Goal: Navigation & Orientation: Find specific page/section

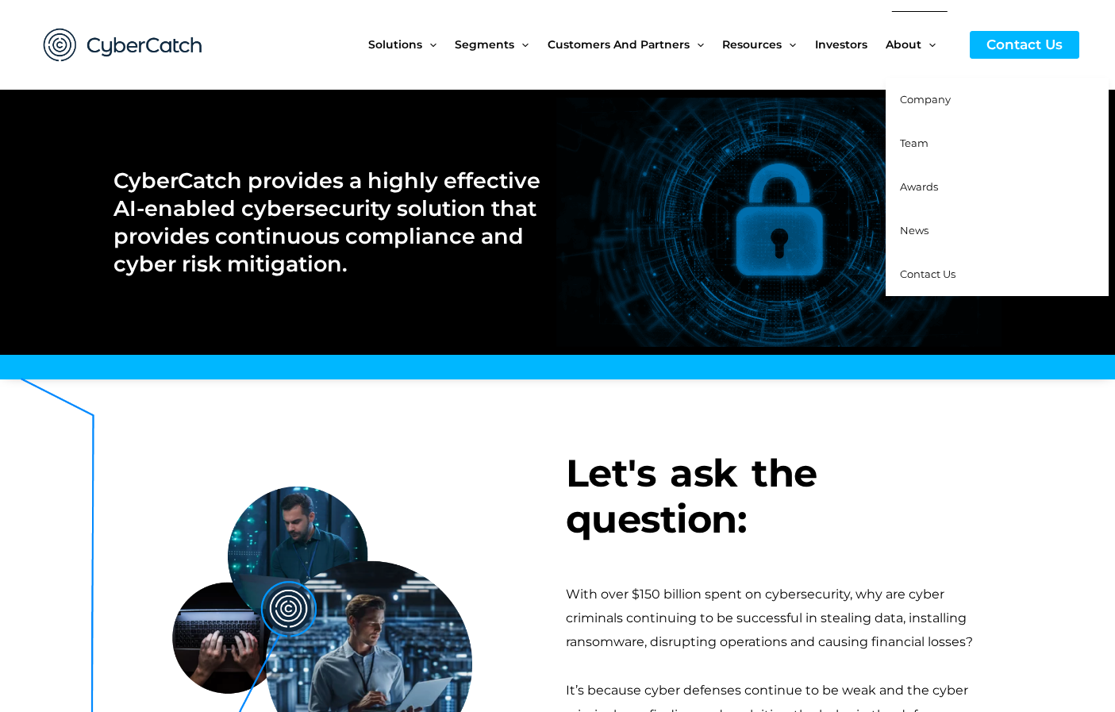
click at [919, 94] on span "Company" at bounding box center [925, 99] width 51 height 13
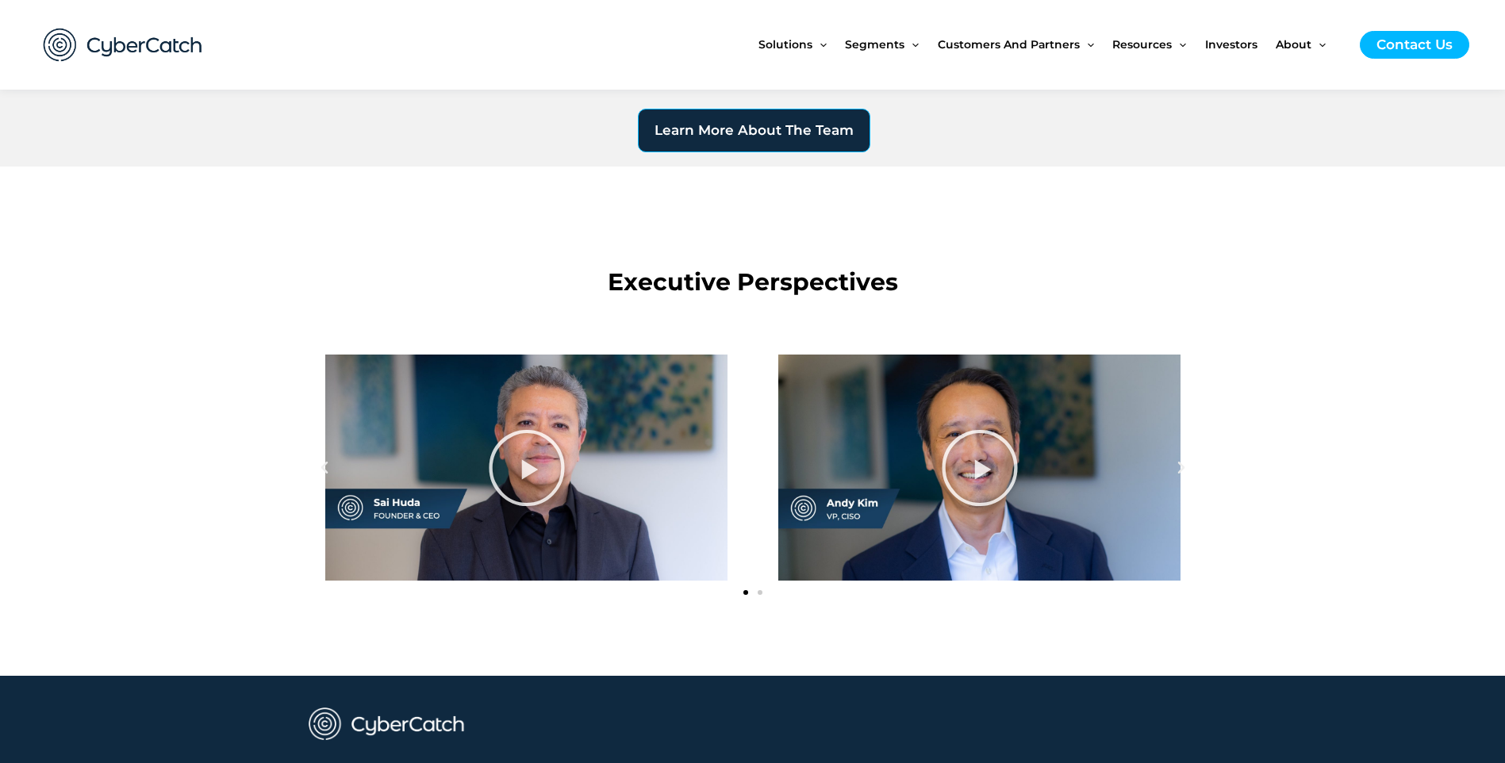
scroll to position [1666, 0]
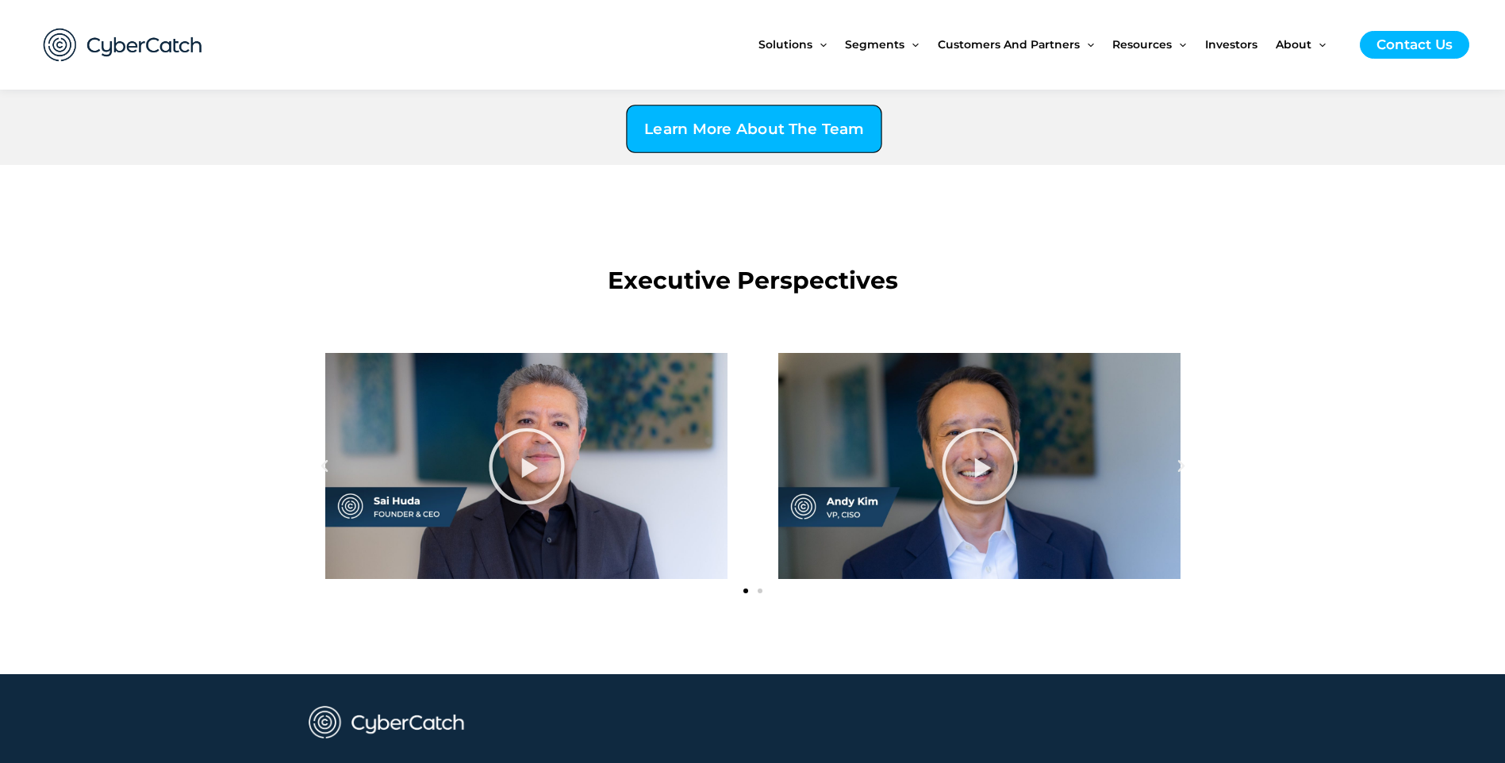
click at [737, 128] on span "Learn More About The Team" at bounding box center [753, 129] width 219 height 15
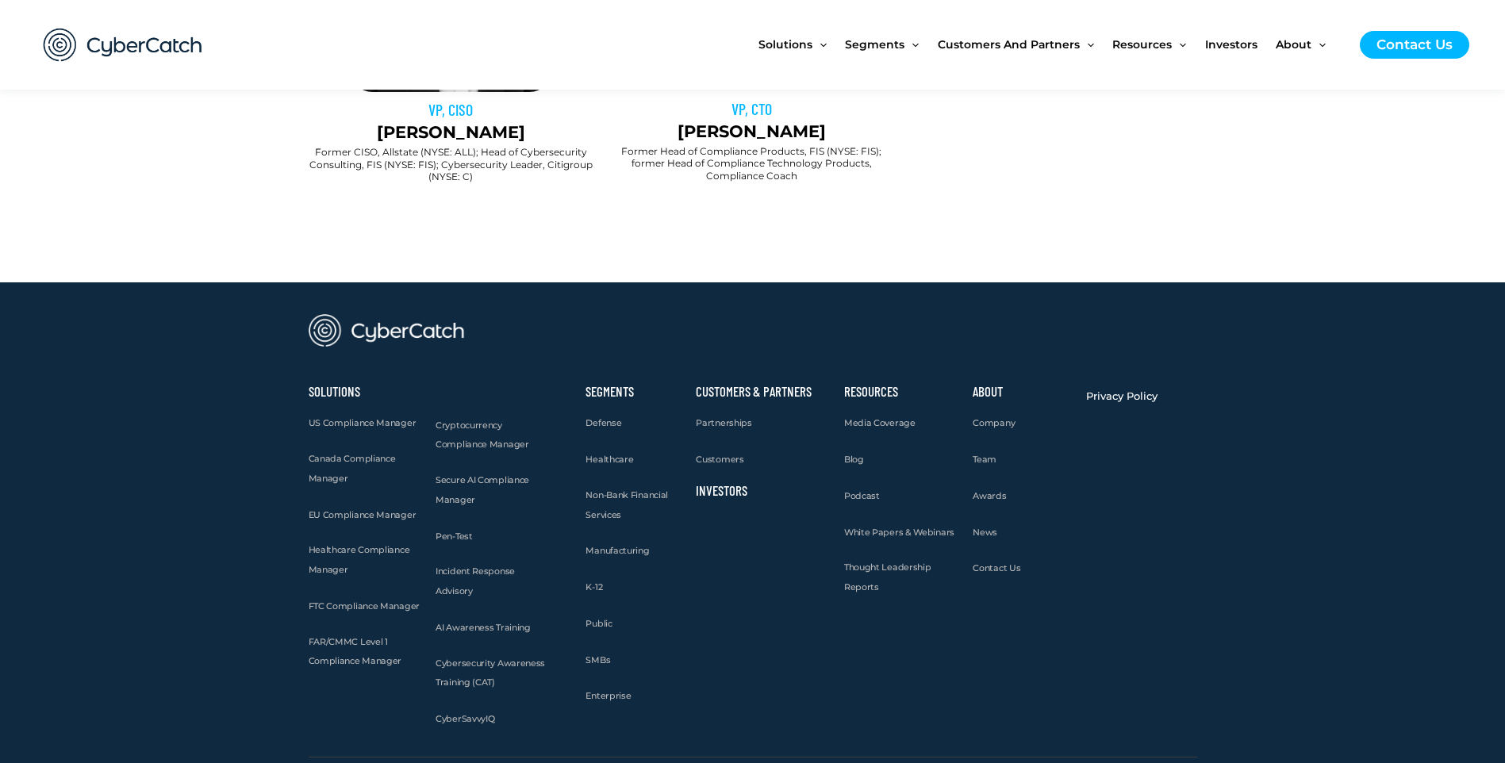
scroll to position [1626, 0]
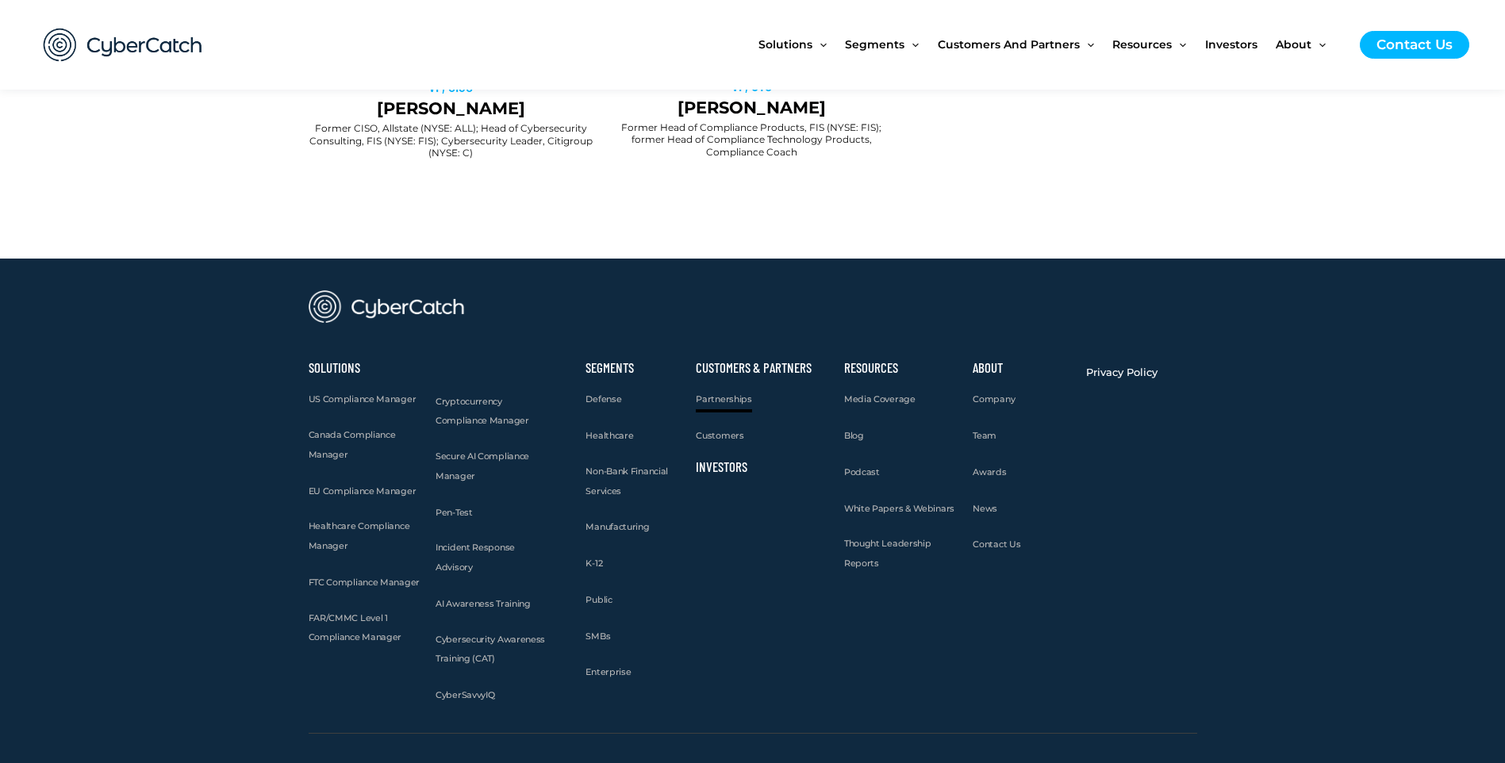
click at [729, 398] on span "Partnerships" at bounding box center [724, 399] width 56 height 11
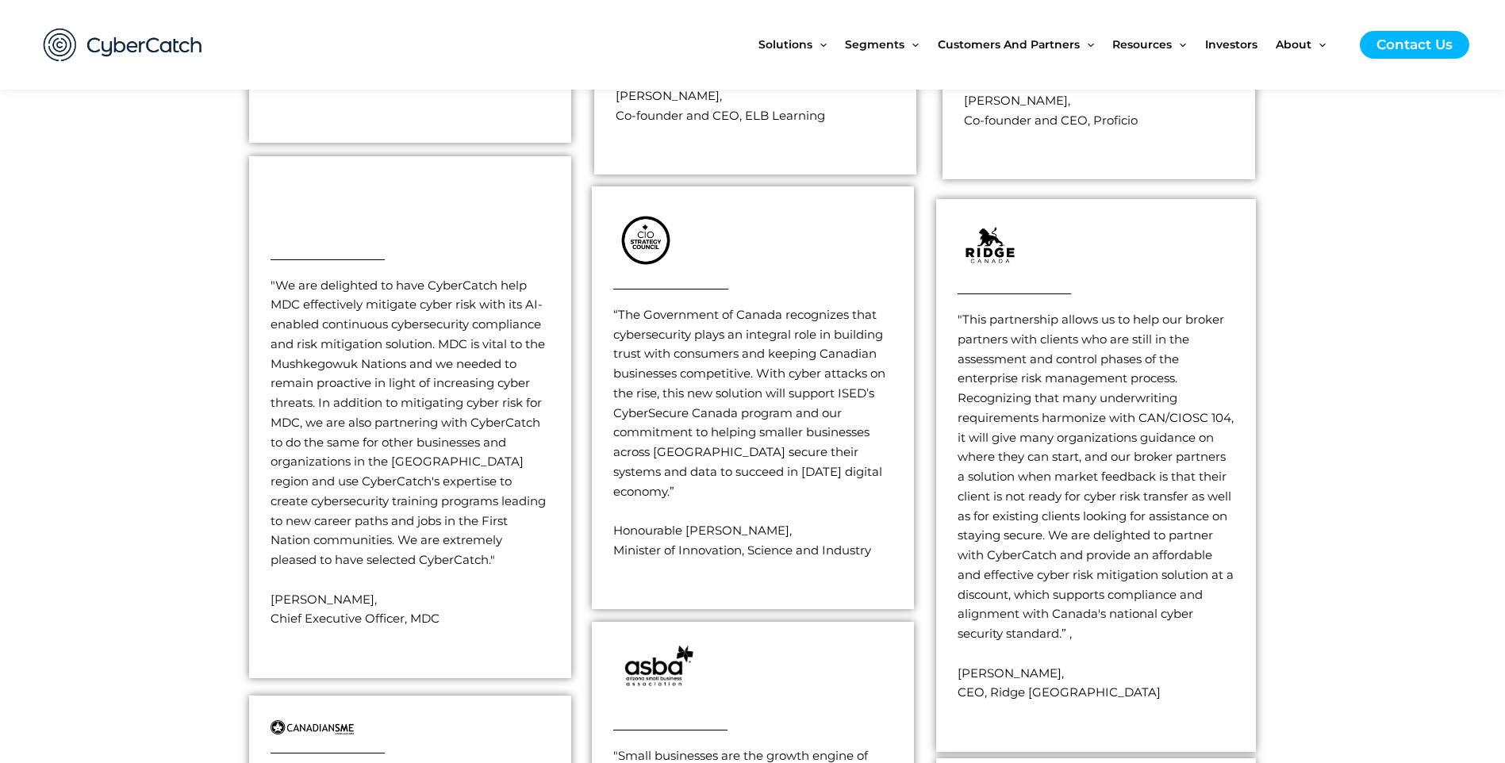
scroll to position [2539, 0]
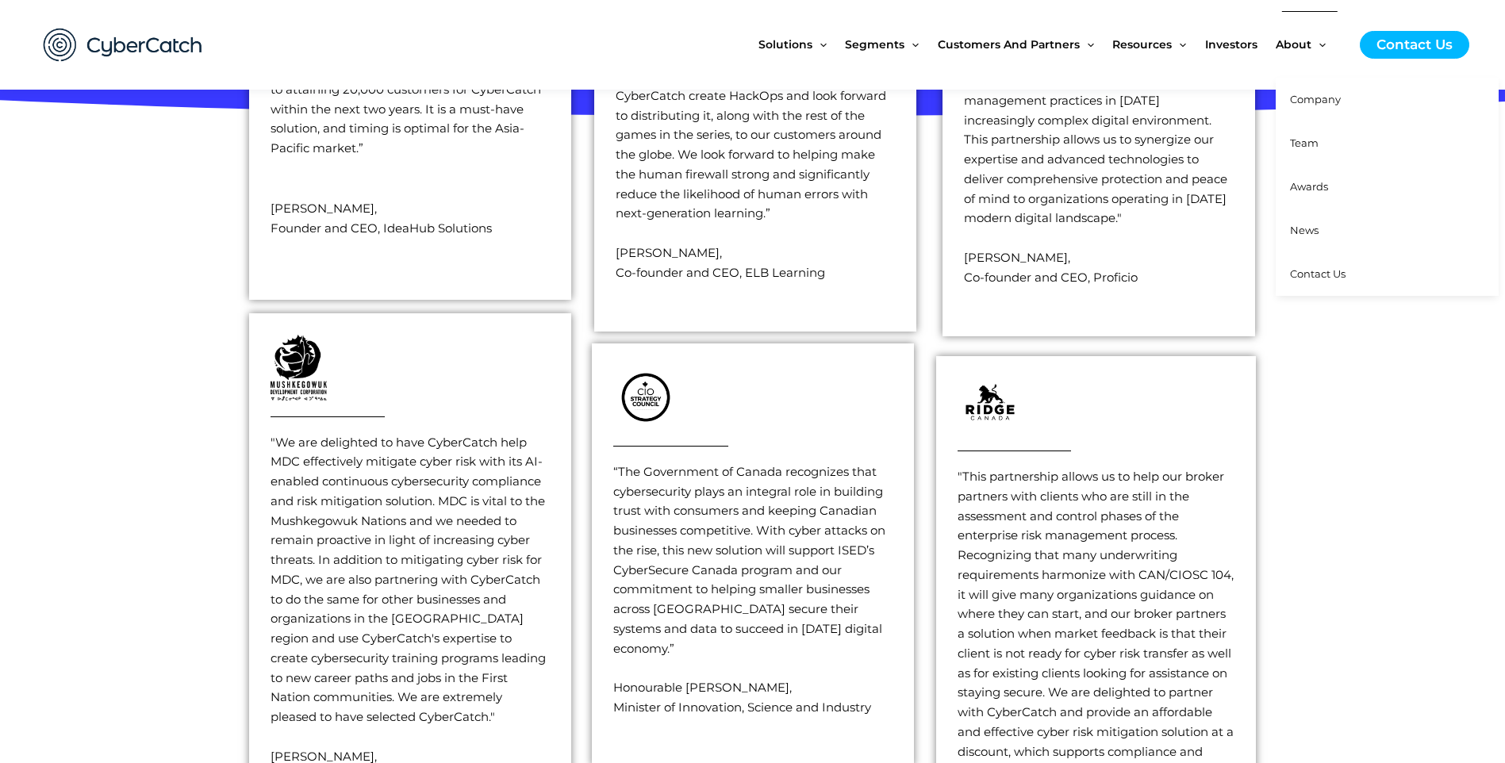
click at [1315, 189] on span "Awards" at bounding box center [1309, 186] width 38 height 13
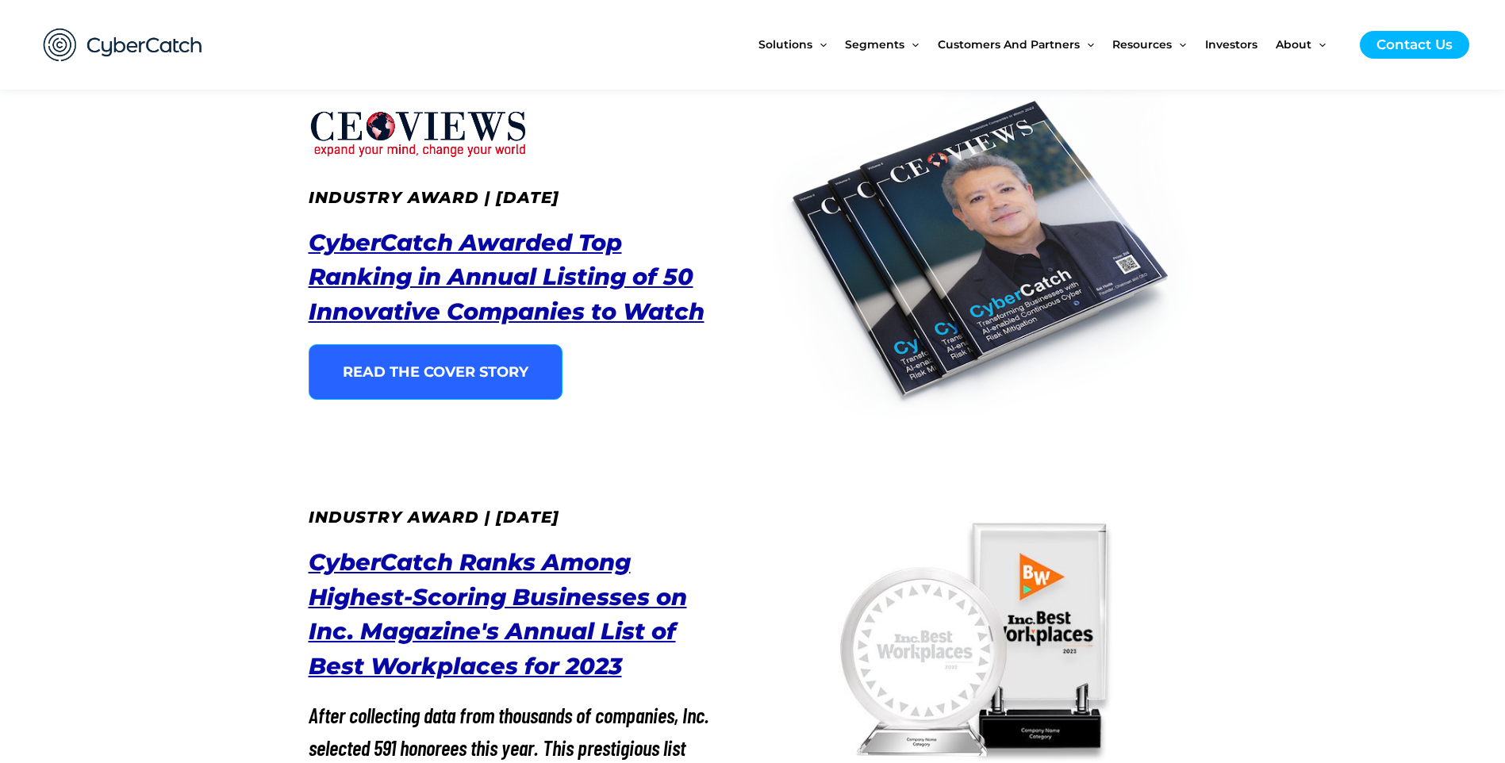
scroll to position [159, 0]
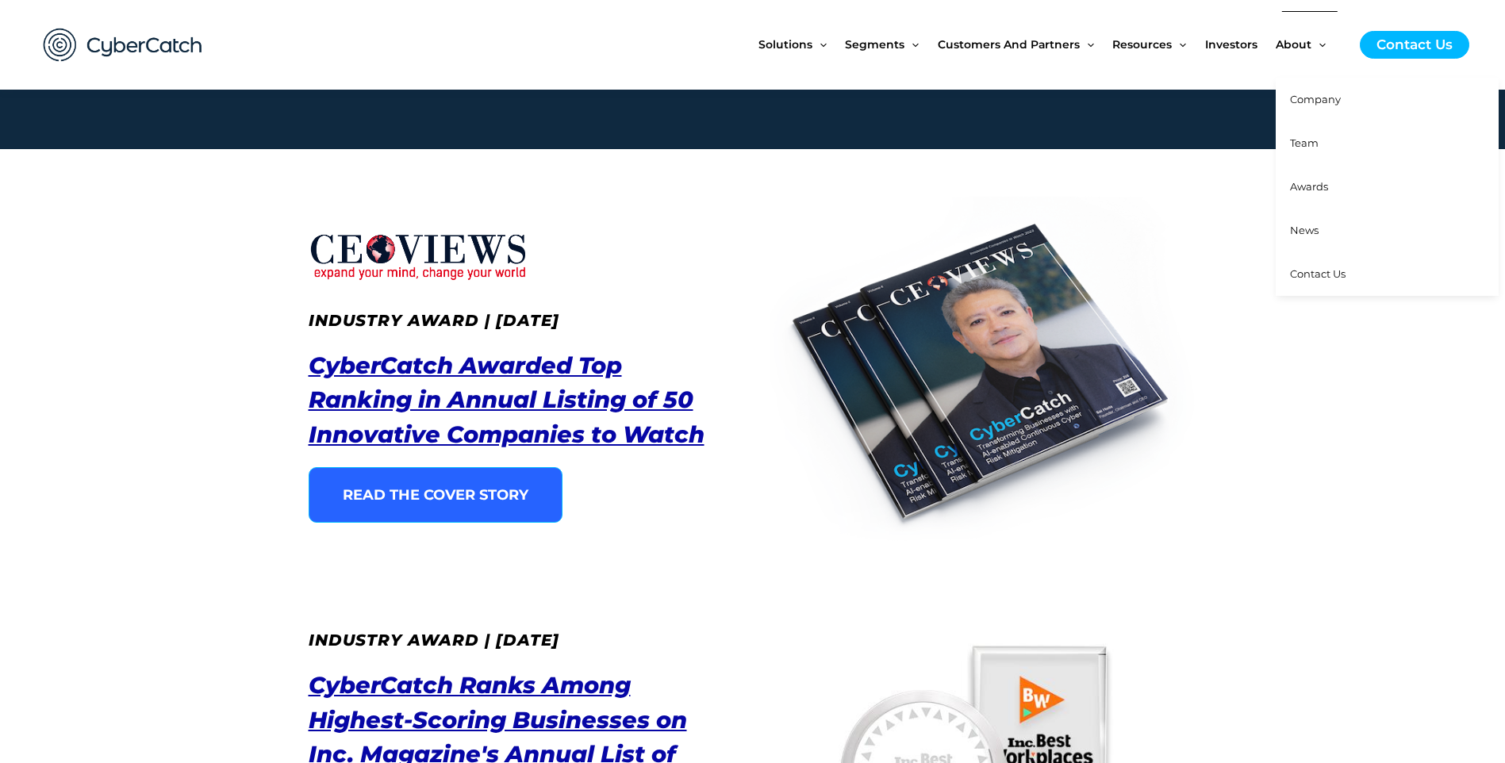
click at [1302, 230] on span "News" at bounding box center [1304, 230] width 29 height 13
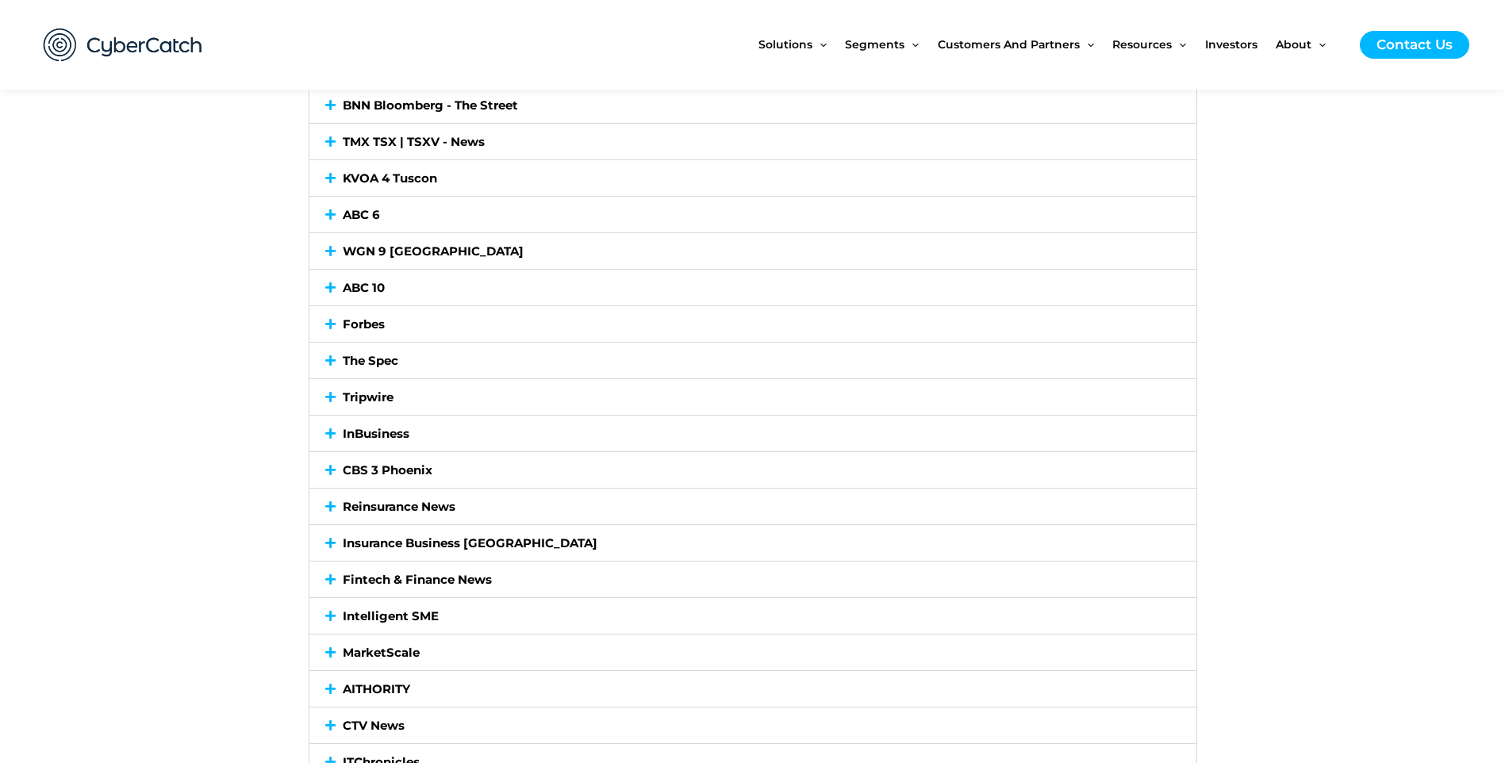
scroll to position [2063, 0]
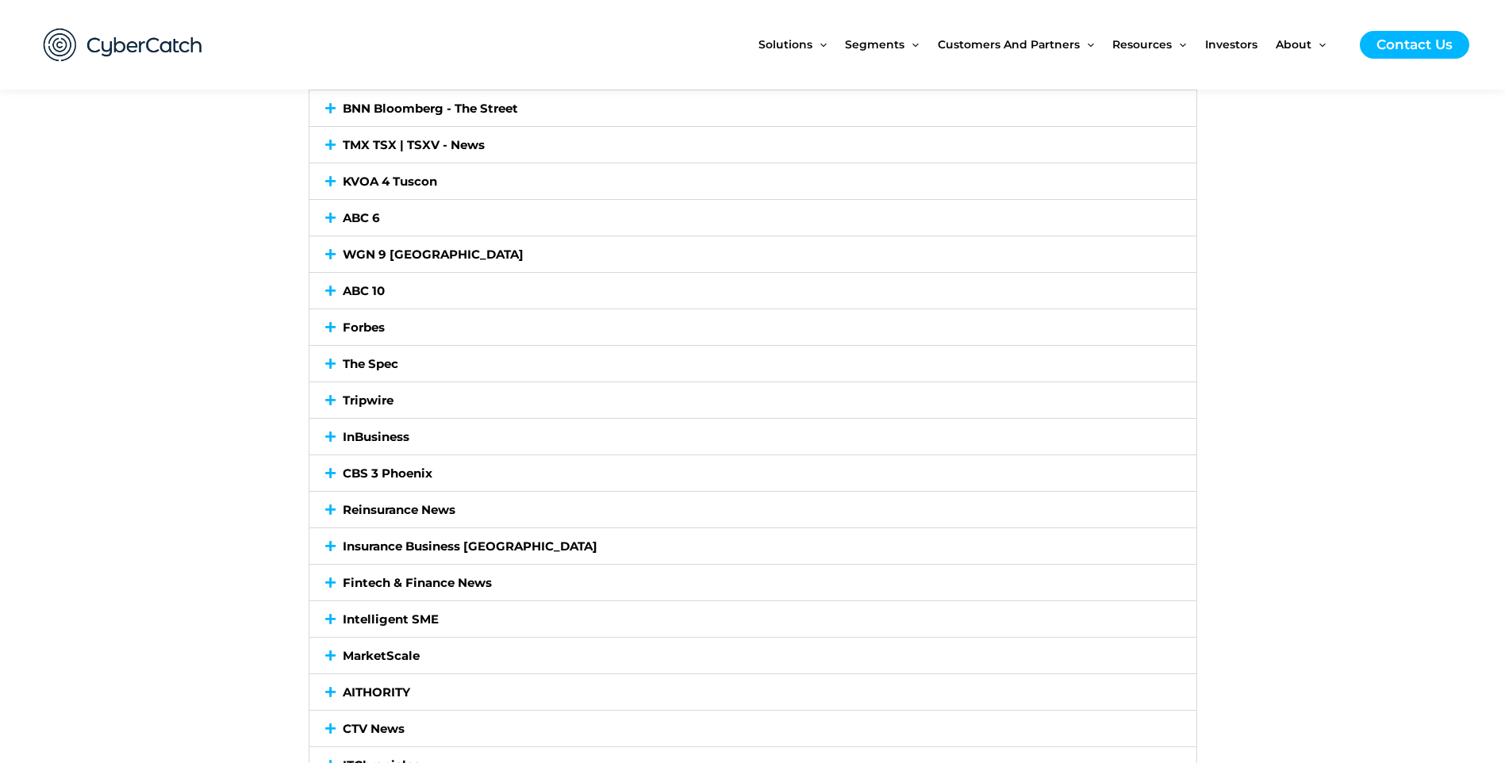
click at [325, 323] on icon at bounding box center [330, 327] width 10 height 12
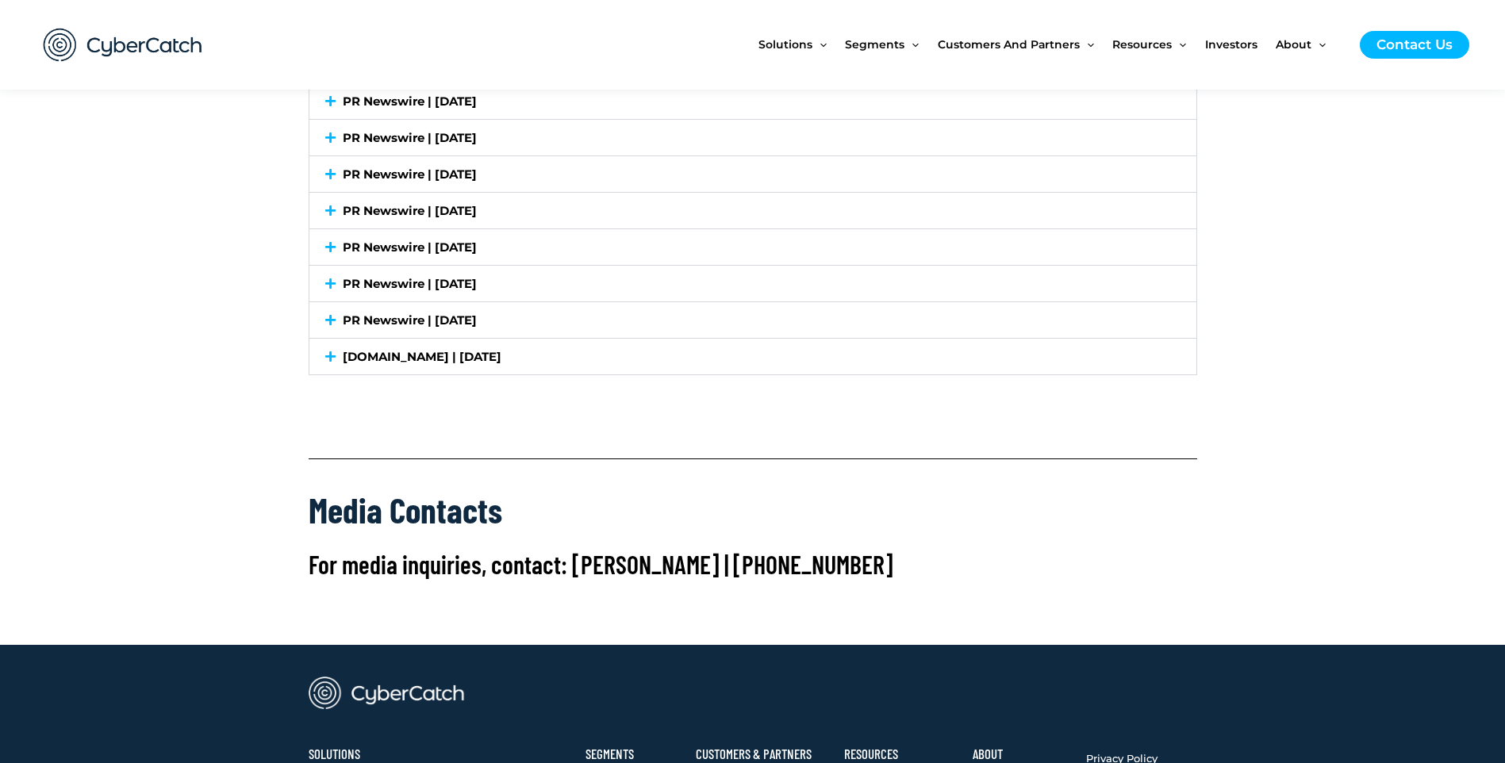
scroll to position [6501, 0]
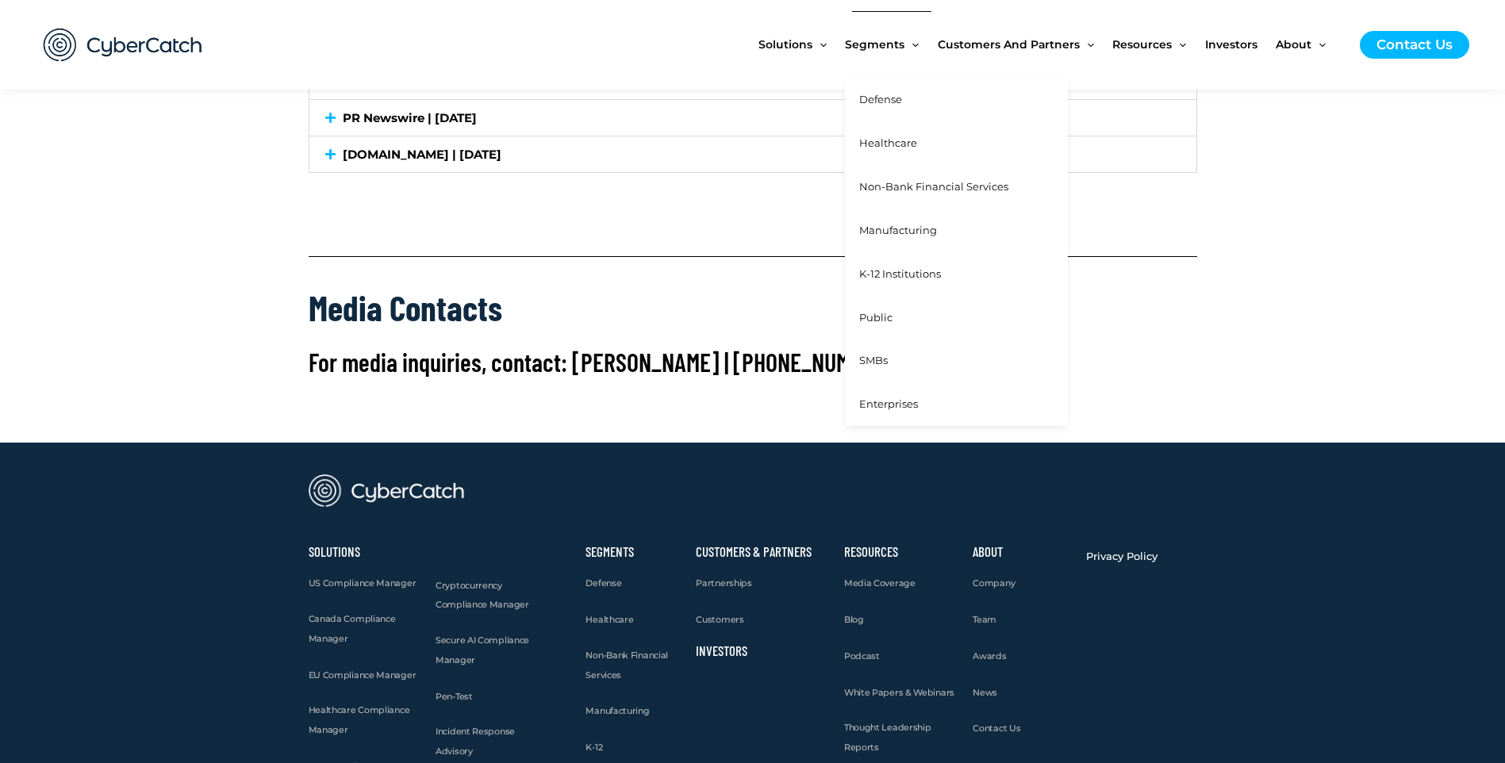
click at [911, 46] on span "Menu Toggle" at bounding box center [911, 44] width 14 height 14
click at [885, 141] on span "Healthcare" at bounding box center [888, 142] width 58 height 13
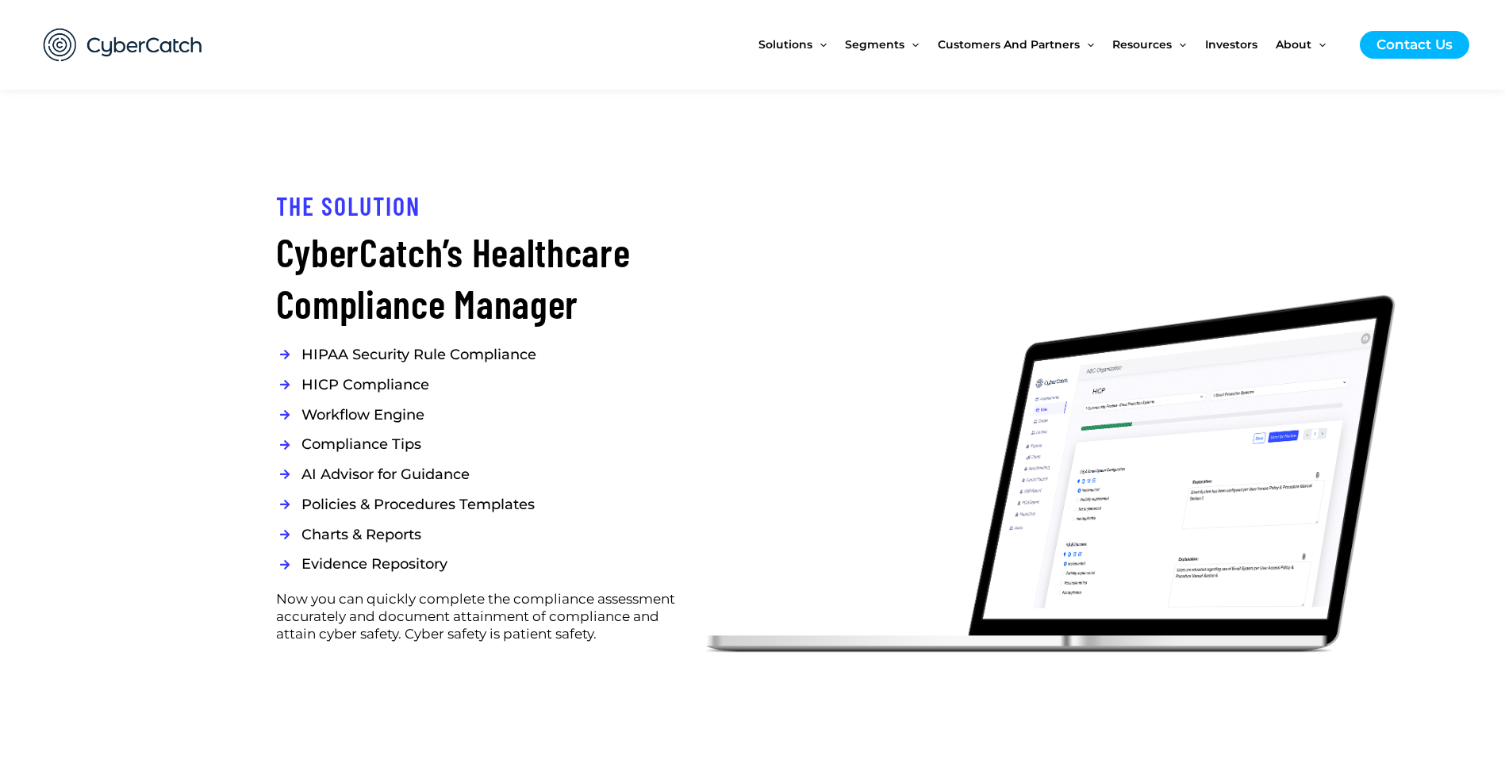
scroll to position [2824, 0]
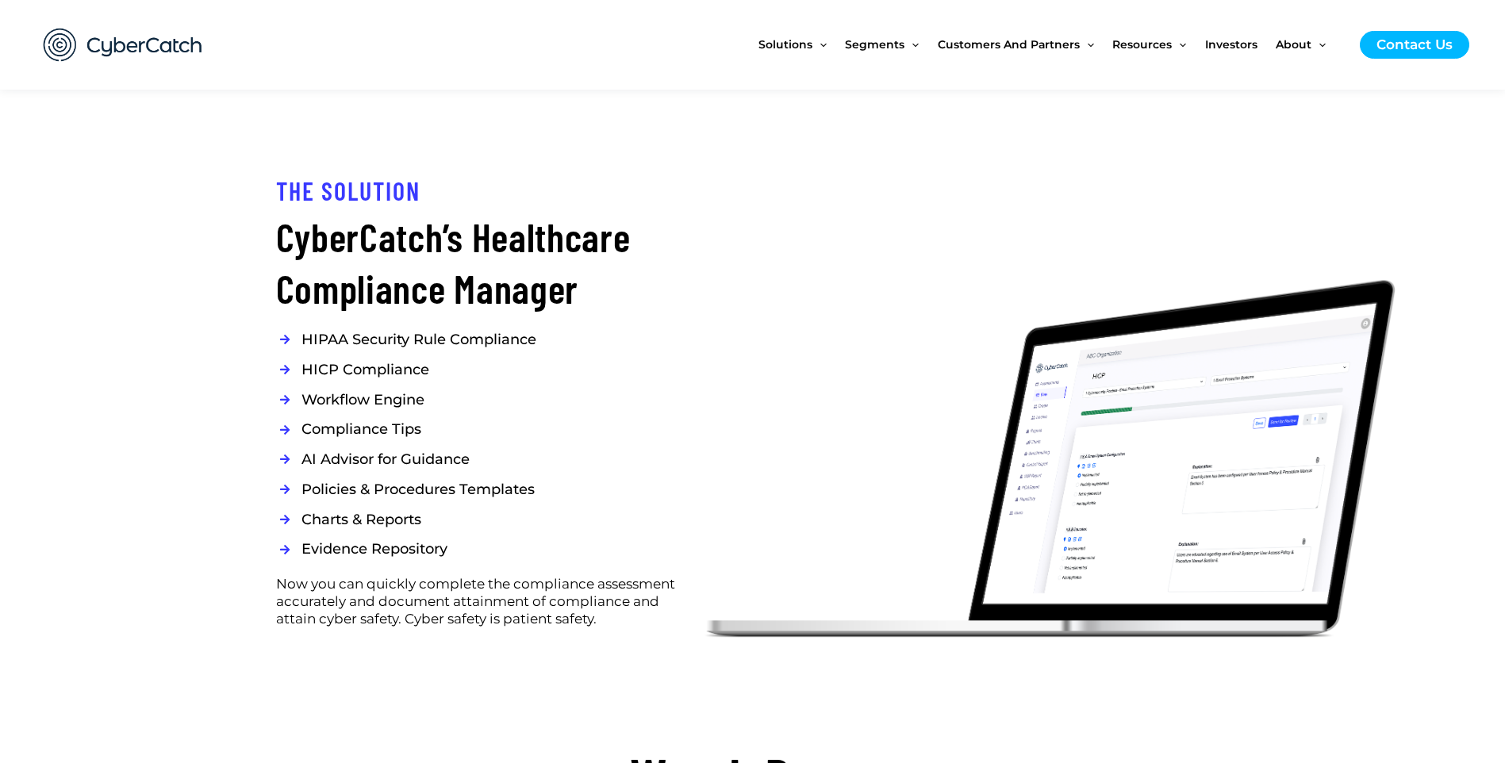
click at [286, 334] on icon at bounding box center [283, 339] width 14 height 11
click at [320, 330] on span "HIPAA Security Rule Compliance" at bounding box center [417, 340] width 239 height 20
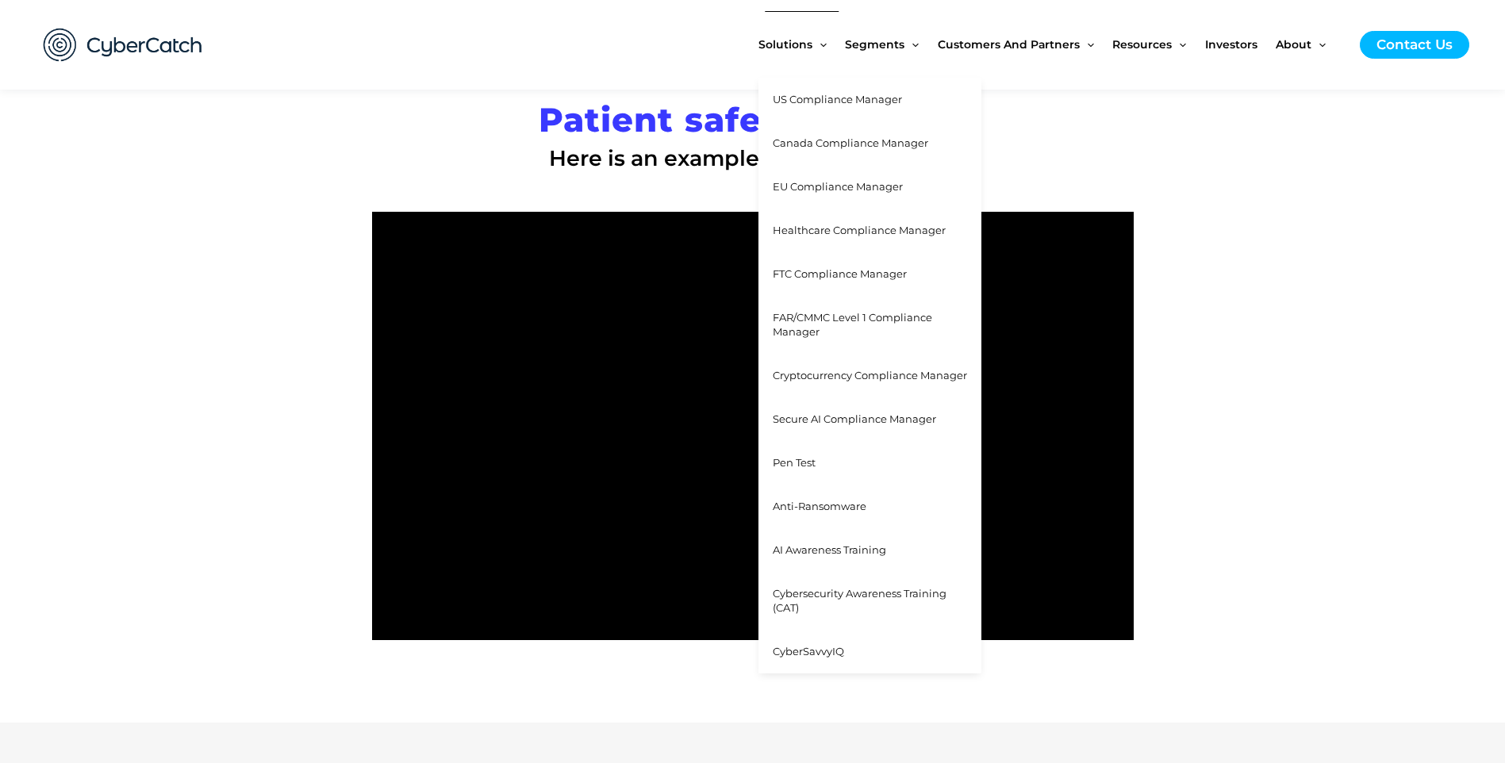
scroll to position [1554, 0]
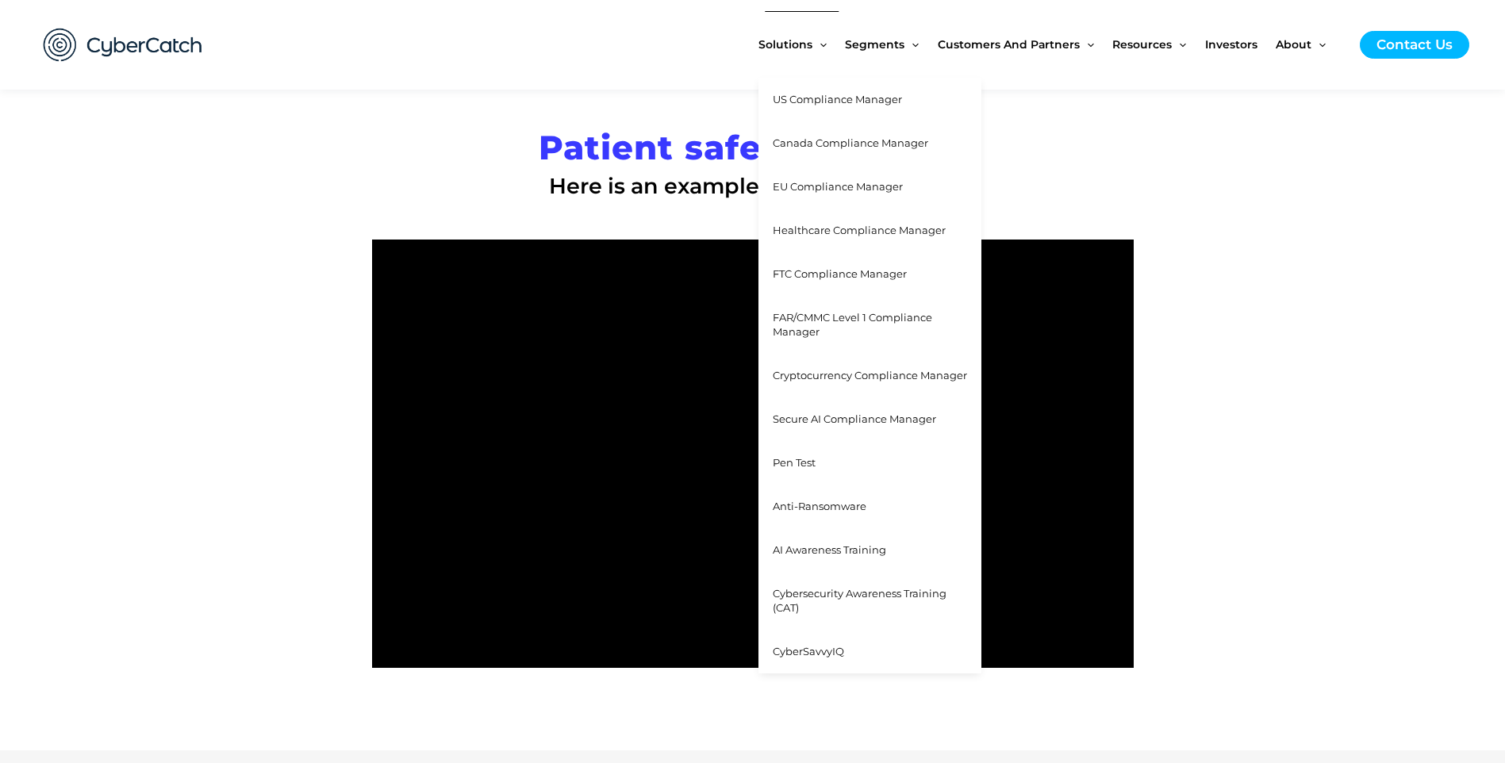
click at [804, 460] on span "Pen Test" at bounding box center [794, 462] width 43 height 13
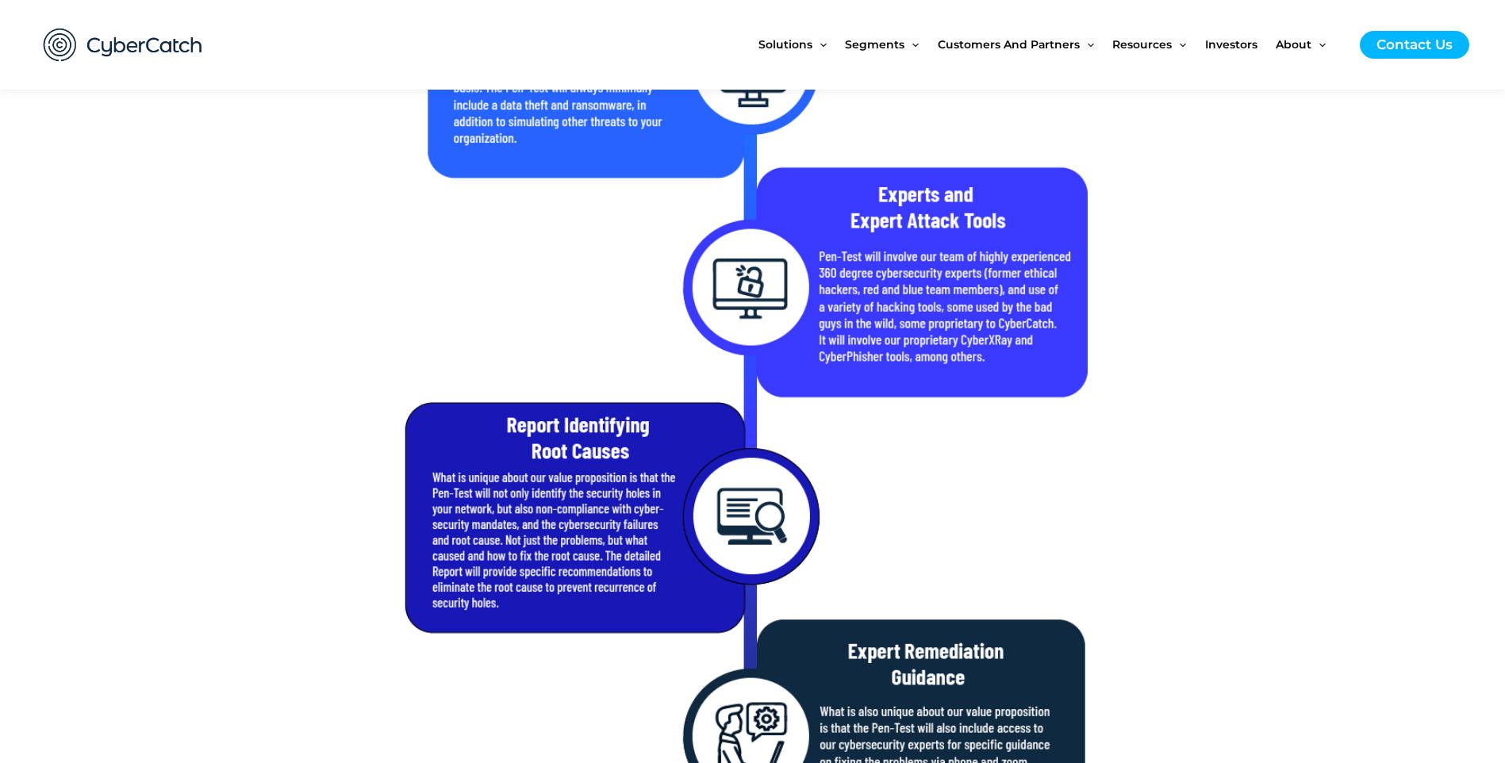
scroll to position [952, 0]
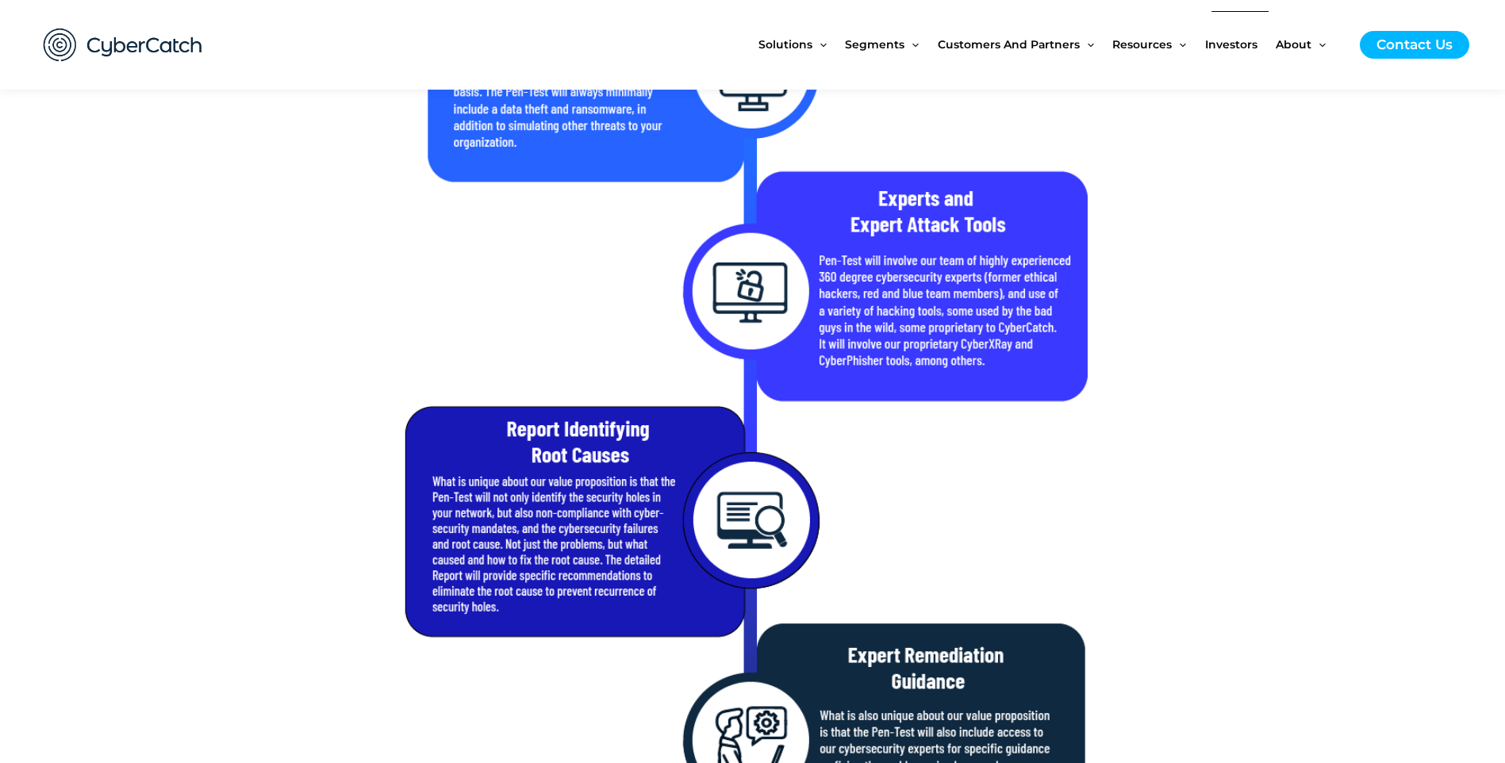
click at [1232, 43] on span "Investors" at bounding box center [1231, 44] width 52 height 67
